Goal: Transaction & Acquisition: Obtain resource

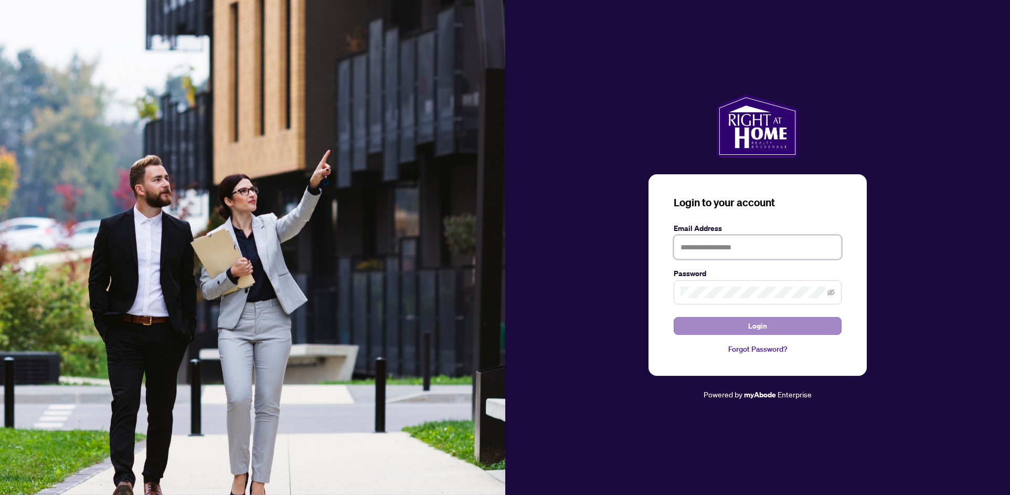
type input "**********"
click at [736, 328] on button "Login" at bounding box center [757, 326] width 168 height 18
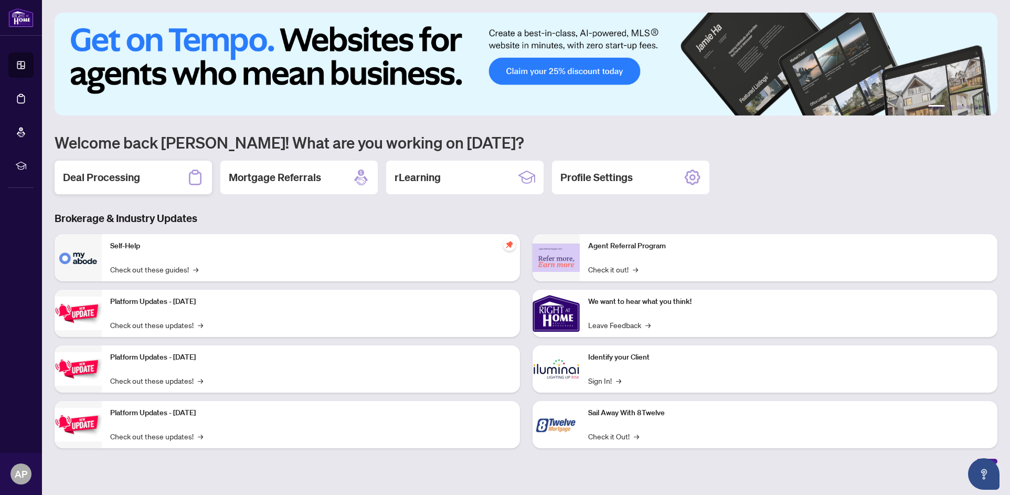
click at [137, 187] on div "Deal Processing" at bounding box center [133, 177] width 157 height 34
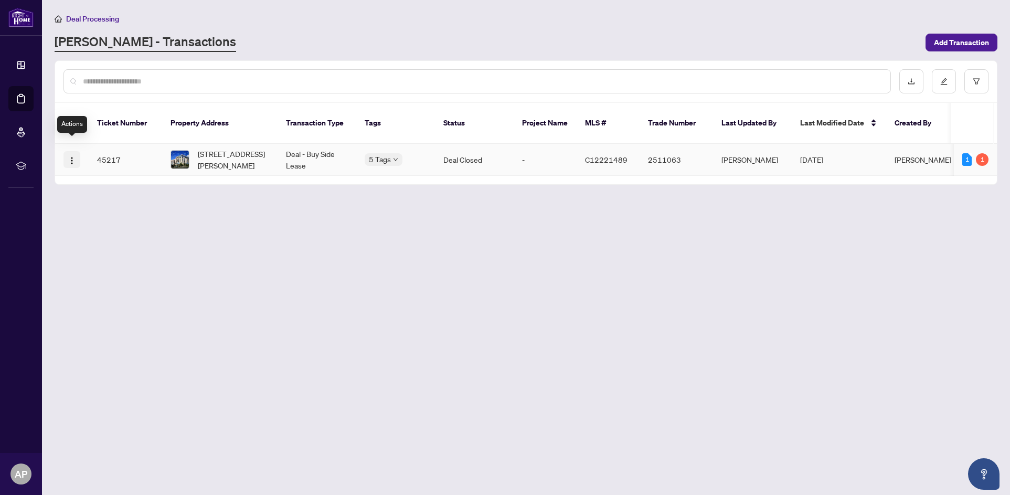
click at [70, 156] on img "button" at bounding box center [72, 160] width 8 height 8
click at [92, 171] on span "View Transaction" at bounding box center [122, 169] width 100 height 12
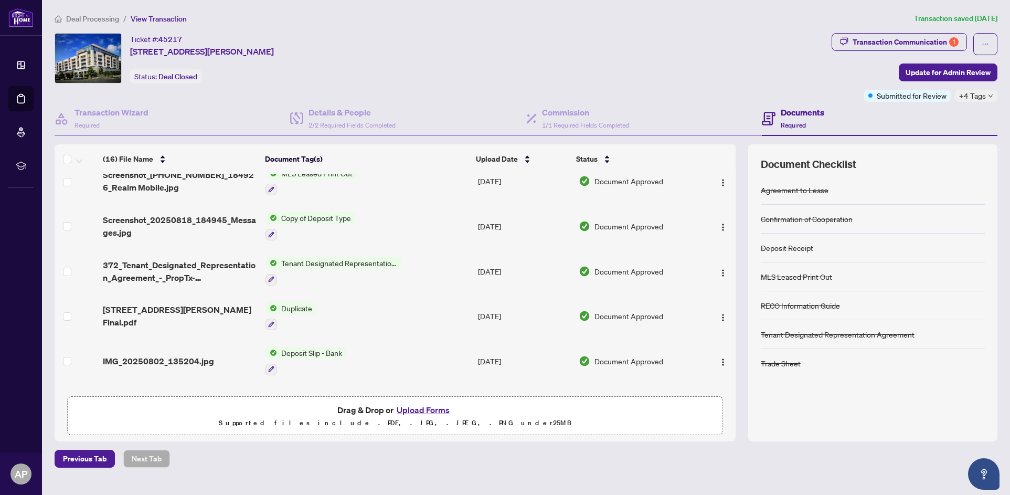
scroll to position [157, 0]
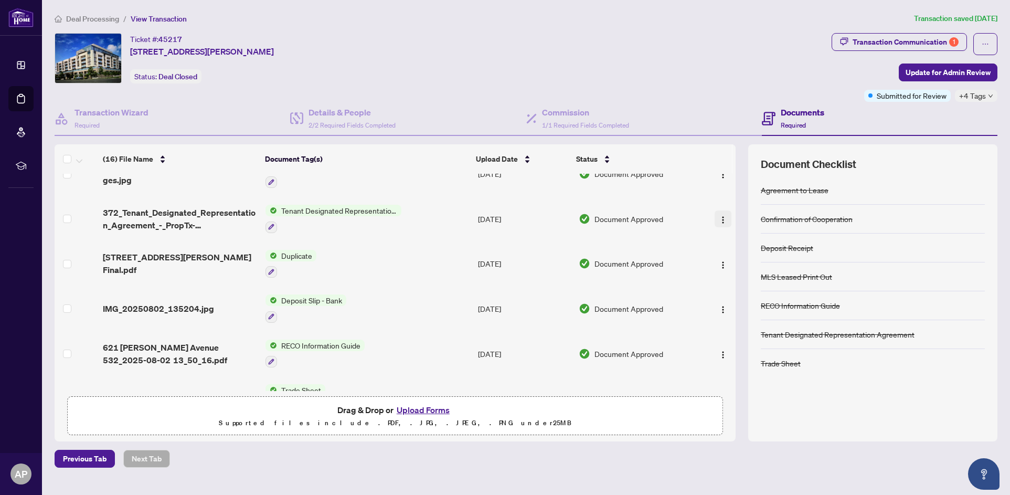
click at [724, 214] on button "button" at bounding box center [722, 218] width 17 height 17
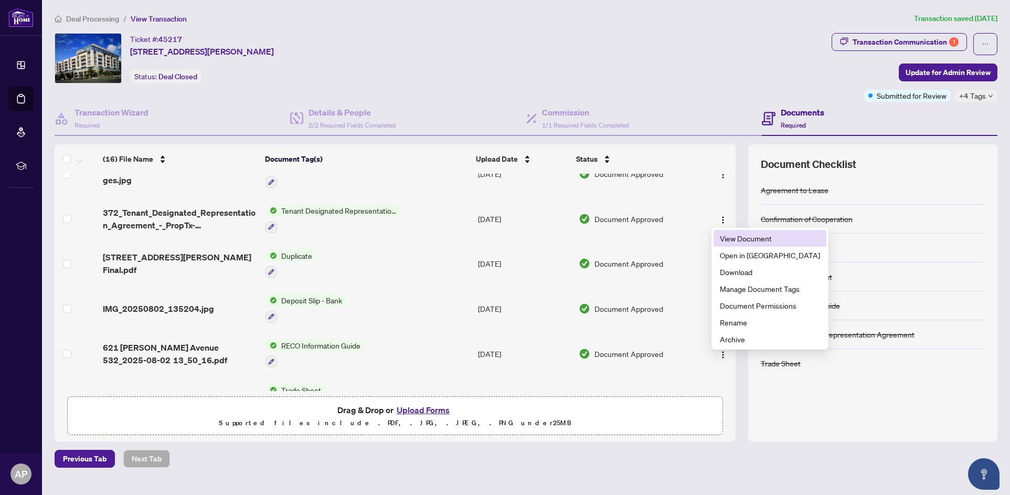
click at [727, 237] on span "View Document" at bounding box center [770, 238] width 100 height 12
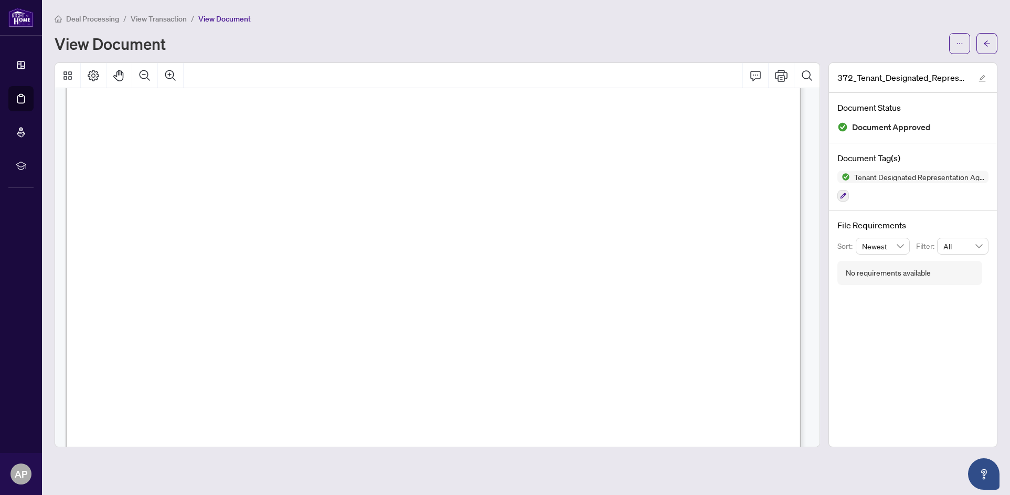
scroll to position [105, 0]
click at [550, 9] on main "Deal Processing / View Transaction / View Document View Document 372_Tenant_Des…" at bounding box center [526, 247] width 968 height 495
click at [365, 244] on span "This Agreement applies for the lease or purchase of one real property. Notwiths…" at bounding box center [444, 246] width 616 height 12
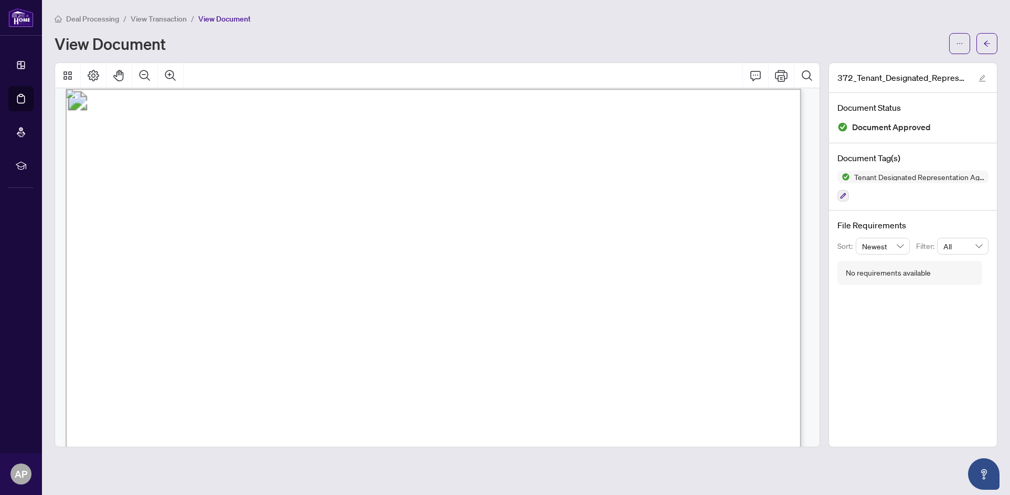
click at [465, 294] on span ", sets out the details of the provision of services by the Brokerage and the pr…" at bounding box center [501, 293] width 420 height 13
drag, startPoint x: 122, startPoint y: 231, endPoint x: 227, endPoint y: 404, distance: 202.2
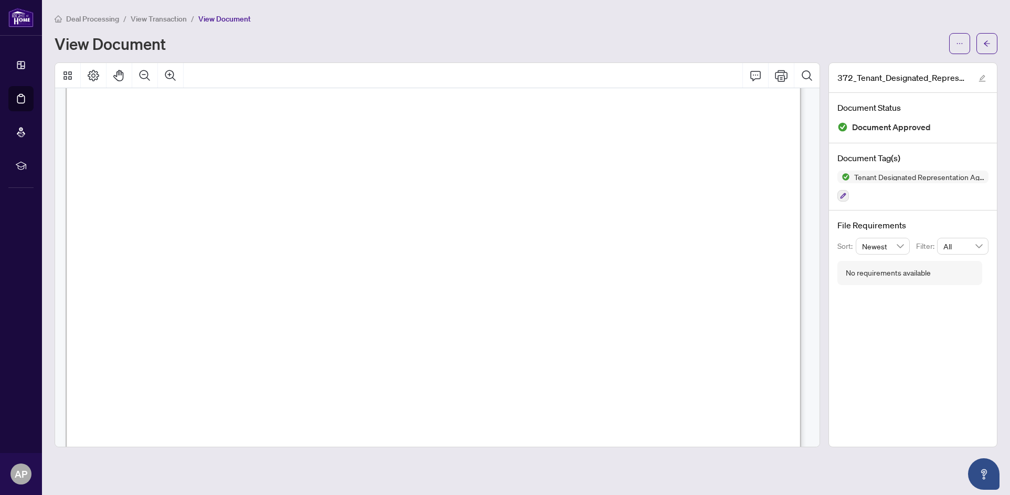
click at [265, 52] on div "View Document" at bounding box center [526, 43] width 942 height 21
click at [960, 44] on icon "ellipsis" at bounding box center [959, 43] width 7 height 7
click at [913, 68] on span "Download" at bounding box center [922, 66] width 80 height 12
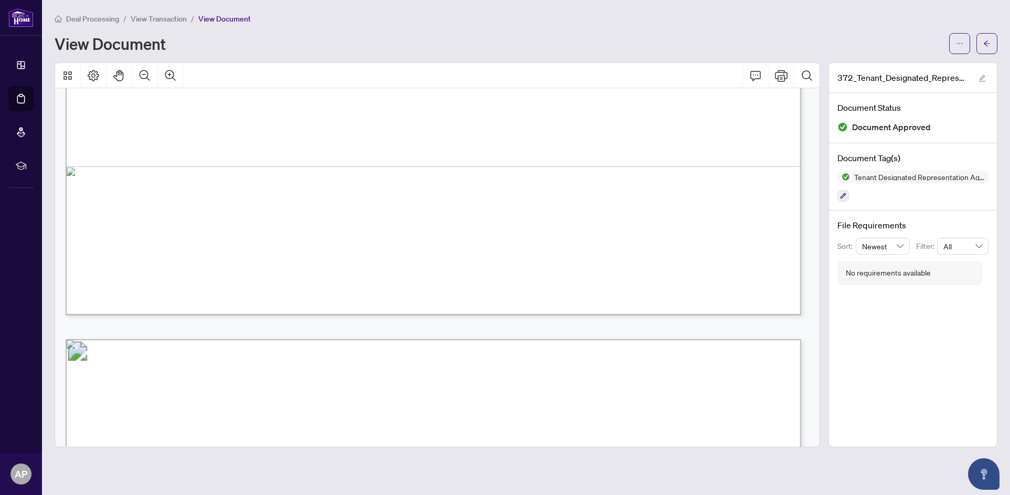
scroll to position [1573, 0]
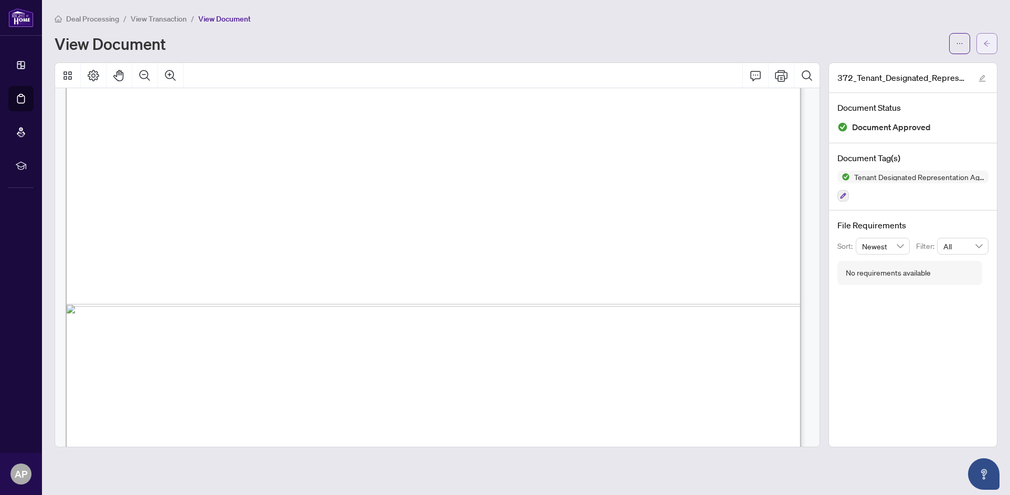
click at [986, 46] on icon "arrow-left" at bounding box center [986, 43] width 7 height 7
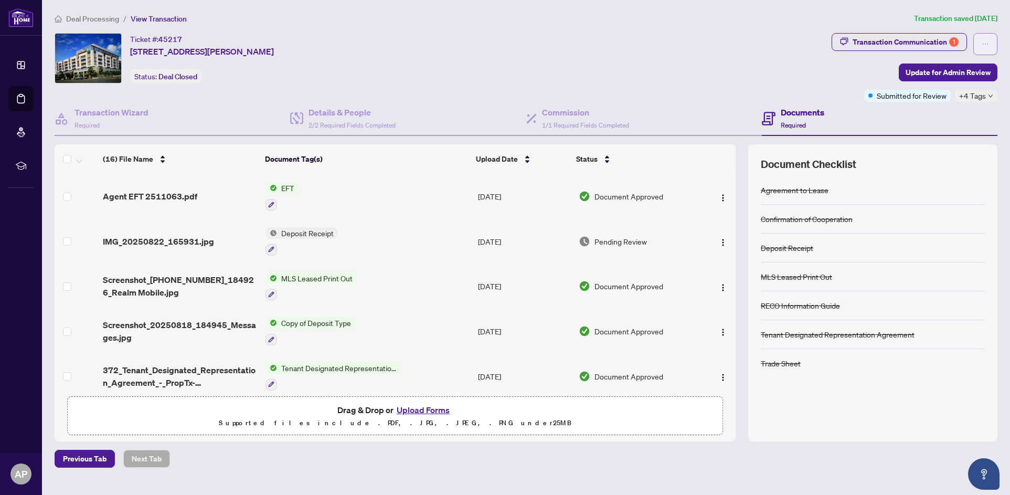
click at [985, 40] on icon "ellipsis" at bounding box center [984, 43] width 7 height 7
click at [786, 95] on div "Ticket #: 45217 [STREET_ADDRESS][PERSON_NAME] Status: Deal Closed" at bounding box center [440, 67] width 777 height 69
click at [897, 41] on div "Transaction Communication 1" at bounding box center [905, 42] width 106 height 17
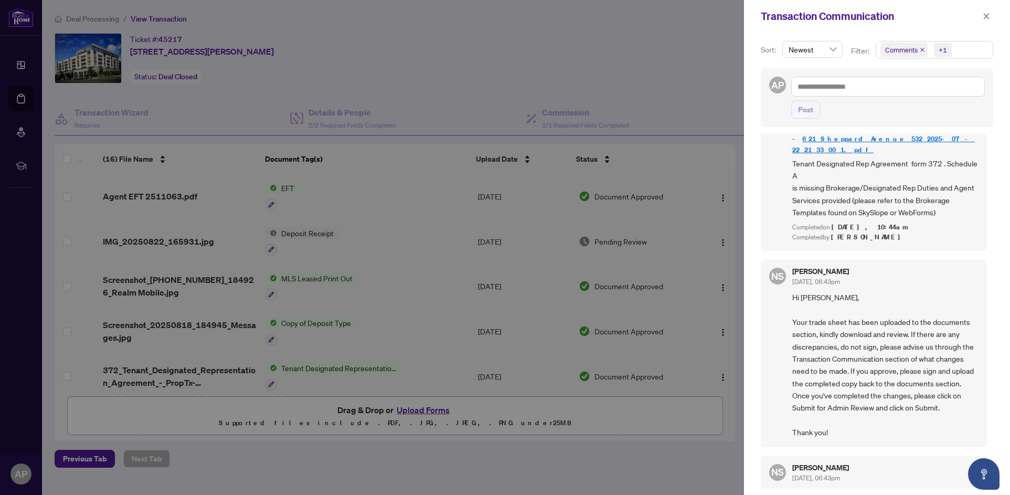
scroll to position [52, 0]
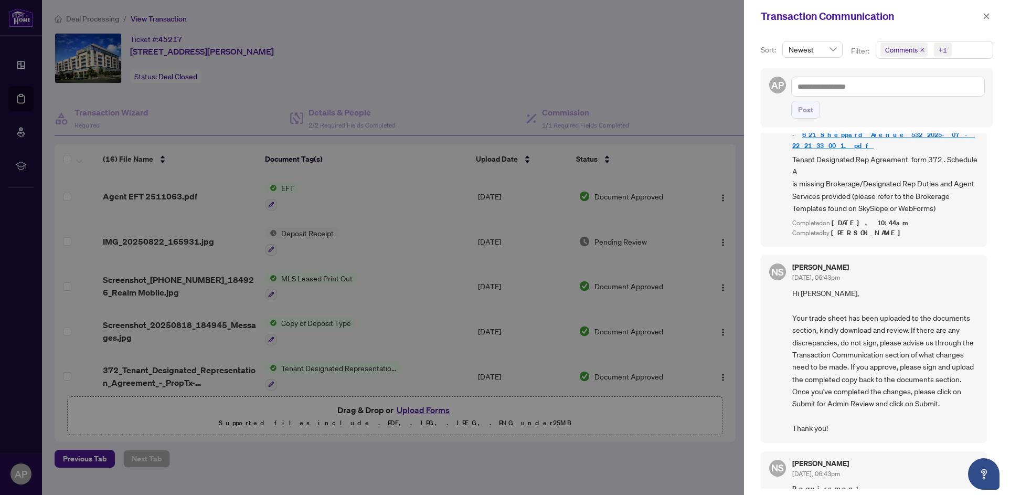
click at [417, 73] on div at bounding box center [505, 247] width 1010 height 495
click at [422, 237] on div at bounding box center [505, 247] width 1010 height 495
click at [981, 13] on button "button" at bounding box center [986, 16] width 14 height 13
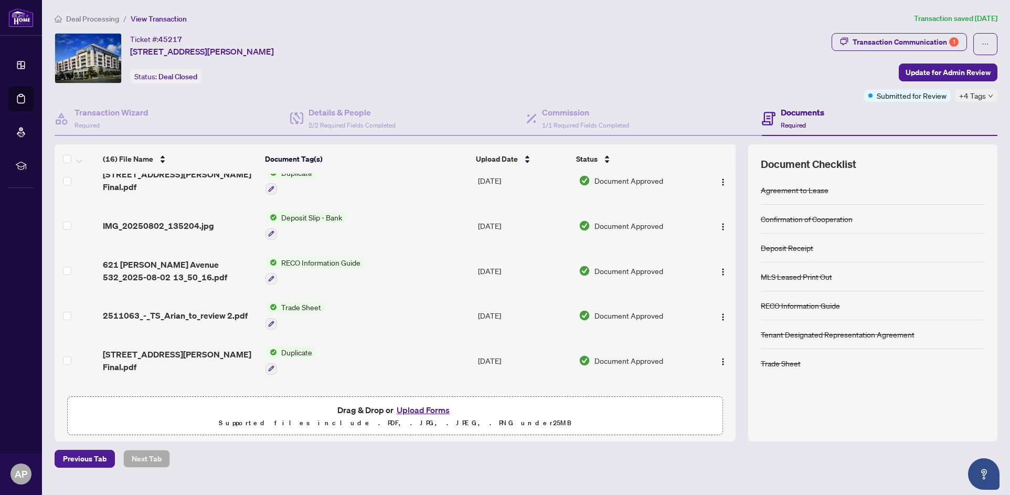
scroll to position [187, 0]
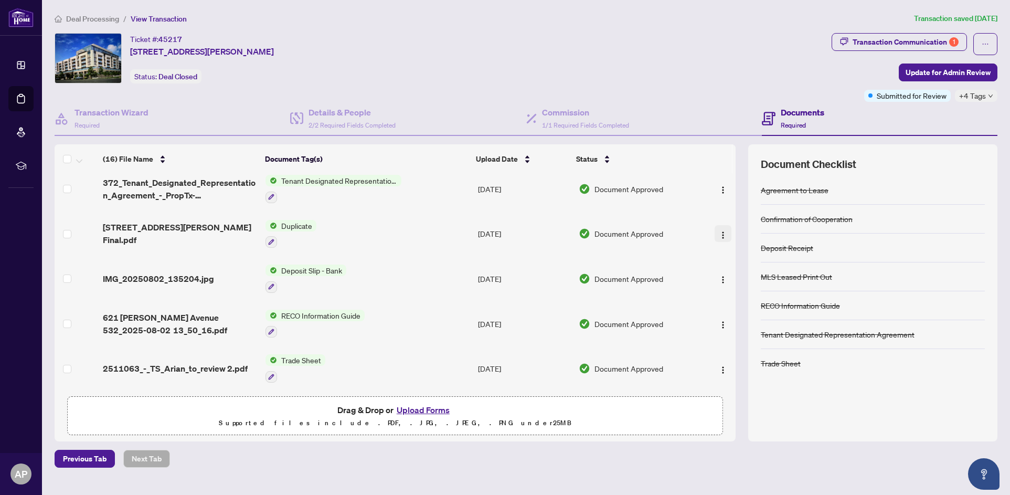
click at [720, 231] on img "button" at bounding box center [722, 235] width 8 height 8
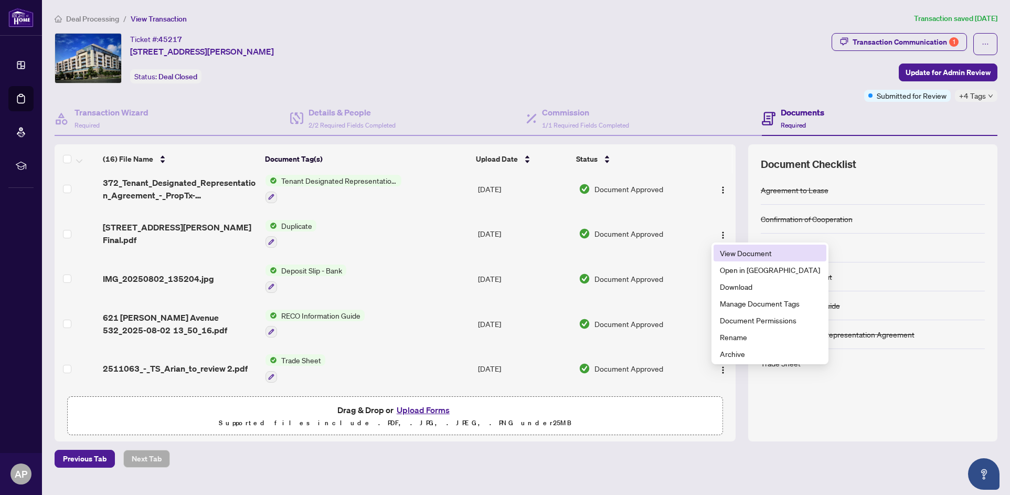
click at [730, 254] on span "View Document" at bounding box center [770, 253] width 100 height 12
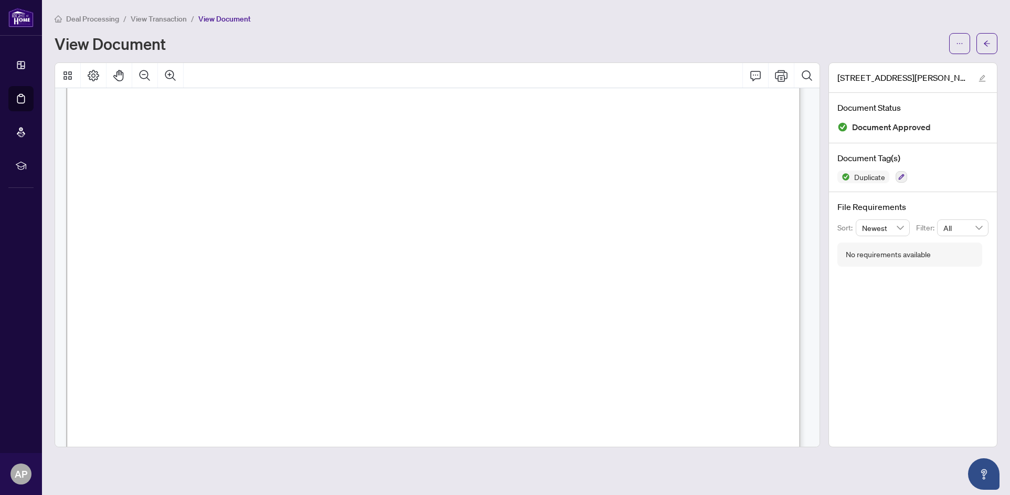
scroll to position [10174, 0]
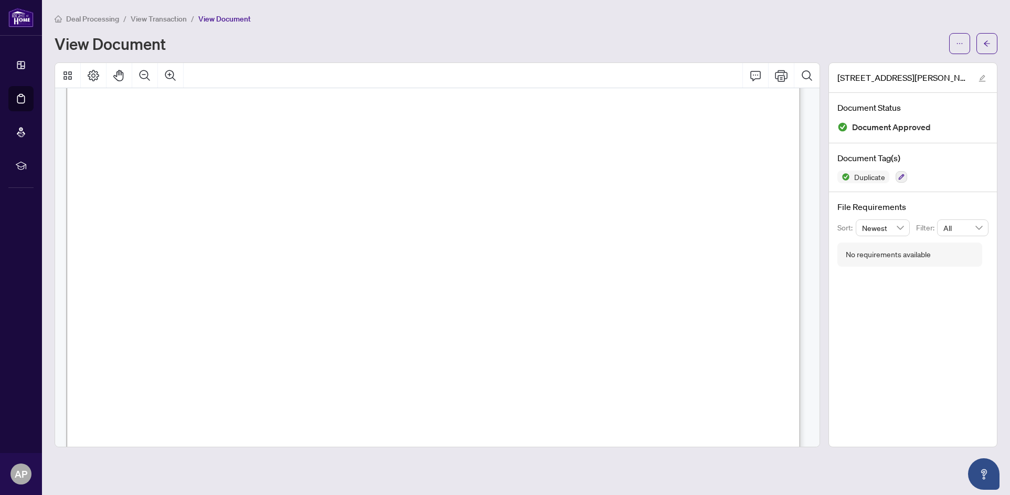
drag, startPoint x: 493, startPoint y: 208, endPoint x: 484, endPoint y: 196, distance: 14.9
